Goal: Transaction & Acquisition: Purchase product/service

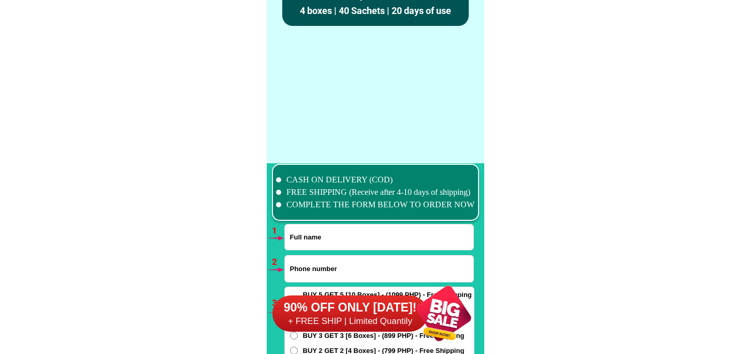
scroll to position [7617, 0]
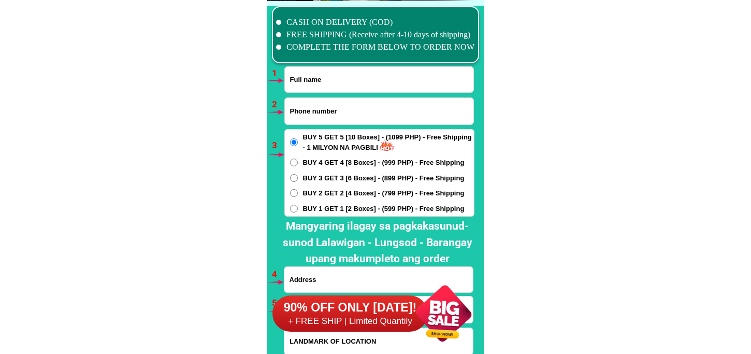
click at [347, 106] on input "Input phone_number" at bounding box center [379, 111] width 189 height 26
paste input "[PERSON_NAME] Sabedoria"
type input "[PERSON_NAME] Sabedoria"
click at [343, 75] on input "Input full_name" at bounding box center [379, 79] width 189 height 25
paste input "[PERSON_NAME] Sabedoria"
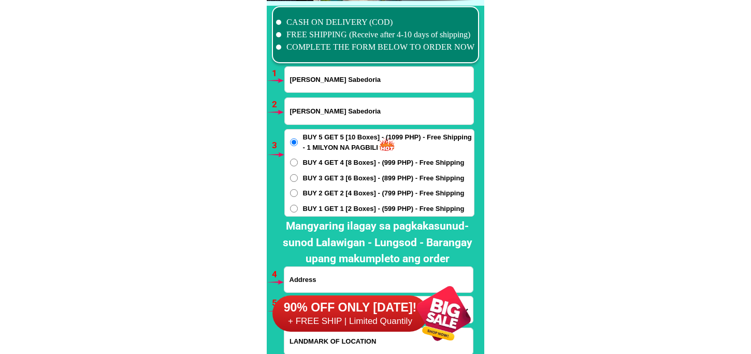
type input "[PERSON_NAME] Sabedoria"
click at [351, 84] on input "[PERSON_NAME] Sabedoria" at bounding box center [379, 79] width 189 height 25
paste input "[PHONE_NUMBER]"
click at [321, 113] on input "[PHONE_NUMBER]" at bounding box center [379, 111] width 189 height 26
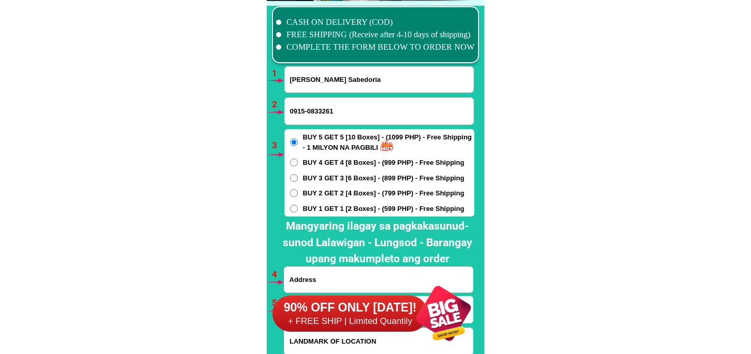
click at [308, 113] on input "0915-0833261" at bounding box center [379, 111] width 189 height 26
type input "09150833261"
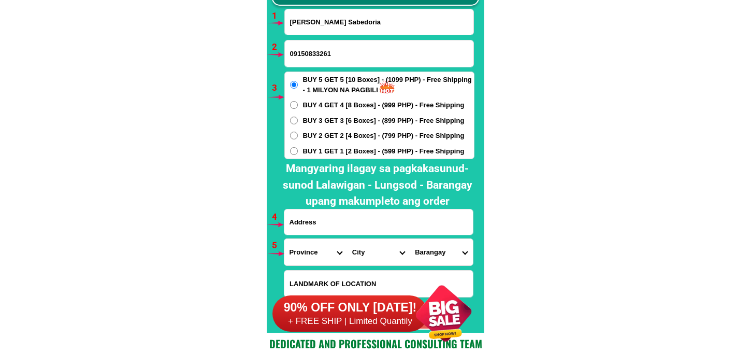
click at [368, 222] on input "Input address" at bounding box center [378, 221] width 189 height 25
paste input "po [PERSON_NAME][GEOGRAPHIC_DATA] giniyang [GEOGRAPHIC_DATA][PERSON_NAME] sa [G…"
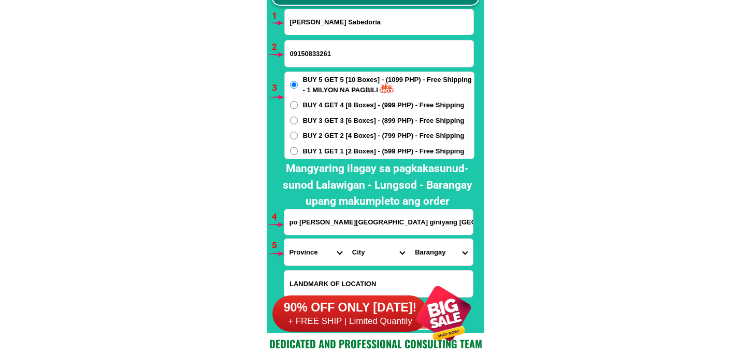
scroll to position [0, 106]
type input "po [PERSON_NAME][GEOGRAPHIC_DATA] giniyang [GEOGRAPHIC_DATA][PERSON_NAME] sa [G…"
click at [322, 153] on span "BUY 1 GET 1 [2 Boxes] - (599 PHP) - Free Shipping" at bounding box center [384, 151] width 162 height 10
click at [298, 153] on input "BUY 1 GET 1 [2 Boxes] - (599 PHP) - Free Shipping" at bounding box center [294, 151] width 8 height 8
radio input "true"
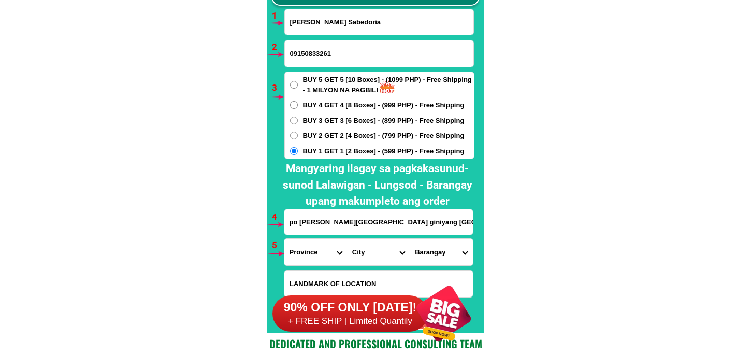
scroll to position [7732, 0]
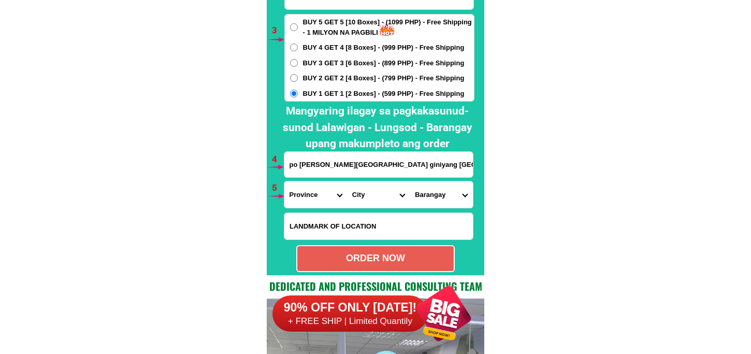
drag, startPoint x: 313, startPoint y: 194, endPoint x: 326, endPoint y: 183, distance: 17.2
click at [314, 194] on select "Province [GEOGRAPHIC_DATA] [GEOGRAPHIC_DATA][PERSON_NAME][GEOGRAPHIC_DATA][GEOG…" at bounding box center [315, 194] width 63 height 26
click at [284, 181] on select "Province [GEOGRAPHIC_DATA] [GEOGRAPHIC_DATA][PERSON_NAME][GEOGRAPHIC_DATA][GEOG…" at bounding box center [315, 194] width 63 height 26
click at [318, 193] on select "Province [GEOGRAPHIC_DATA] [GEOGRAPHIC_DATA][PERSON_NAME][GEOGRAPHIC_DATA][GEOG…" at bounding box center [315, 194] width 63 height 26
select select "63_993"
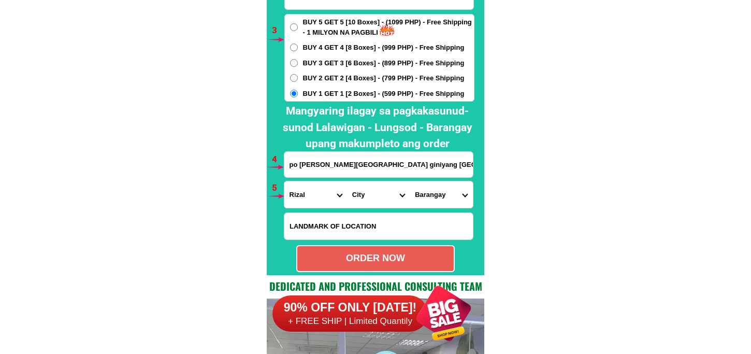
click at [284, 181] on select "Province [GEOGRAPHIC_DATA] [GEOGRAPHIC_DATA][PERSON_NAME][GEOGRAPHIC_DATA][GEOG…" at bounding box center [315, 194] width 63 height 26
click at [361, 183] on select "City Angono Antipolo-city [GEOGRAPHIC_DATA] [GEOGRAPHIC_DATA] [GEOGRAPHIC_DATA]…" at bounding box center [378, 194] width 63 height 26
select select "63_993257"
click at [347, 181] on select "City Angono Antipolo-city [GEOGRAPHIC_DATA] [GEOGRAPHIC_DATA] [GEOGRAPHIC_DATA]…" at bounding box center [378, 194] width 63 height 26
click at [446, 187] on select "[GEOGRAPHIC_DATA] i Ampid ii Banaba [PERSON_NAME] bayan 1 [PERSON_NAME] bayan 2…" at bounding box center [441, 194] width 63 height 26
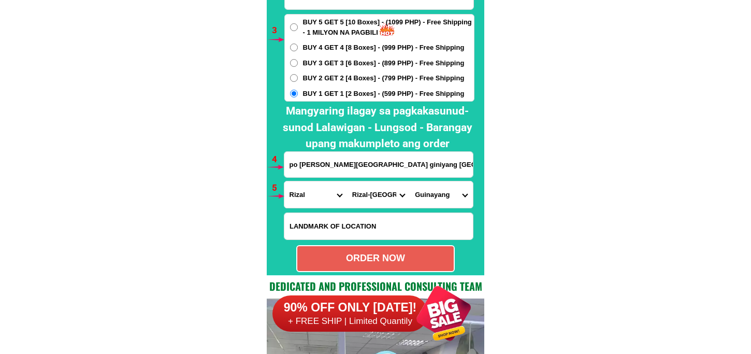
click at [410, 181] on select "[GEOGRAPHIC_DATA] i Ampid ii Banaba [PERSON_NAME] bayan 1 [PERSON_NAME] bayan 2…" at bounding box center [441, 194] width 63 height 26
click at [456, 192] on select "[GEOGRAPHIC_DATA] i Ampid ii Banaba [PERSON_NAME] bayan 1 [PERSON_NAME] bayan 2…" at bounding box center [441, 194] width 63 height 26
select select "63_9932579925"
click at [410, 181] on select "[GEOGRAPHIC_DATA] i Ampid ii Banaba [PERSON_NAME] bayan 1 [PERSON_NAME] bayan 2…" at bounding box center [441, 194] width 63 height 26
click at [451, 195] on select "[GEOGRAPHIC_DATA] i Ampid ii Banaba [PERSON_NAME] bayan 1 [PERSON_NAME] bayan 2…" at bounding box center [441, 194] width 63 height 26
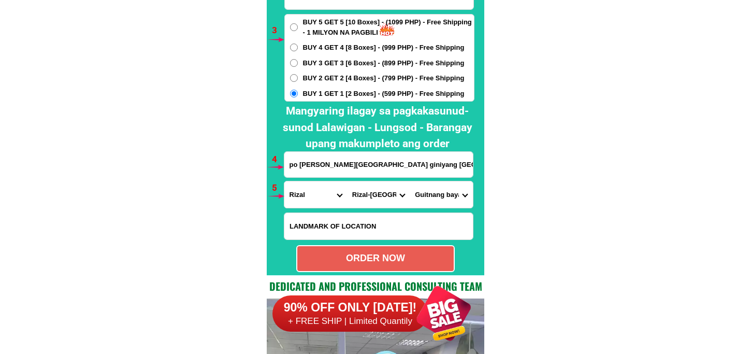
click at [410, 181] on select "[GEOGRAPHIC_DATA] i Ampid ii Banaba [PERSON_NAME] bayan 1 [PERSON_NAME] bayan 2…" at bounding box center [441, 194] width 63 height 26
click at [430, 251] on div "ORDER NOW" at bounding box center [375, 258] width 159 height 27
type input "po [PERSON_NAME][GEOGRAPHIC_DATA] giniyang [GEOGRAPHIC_DATA][PERSON_NAME] sa [G…"
radio input "true"
